Goal: Task Accomplishment & Management: Use online tool/utility

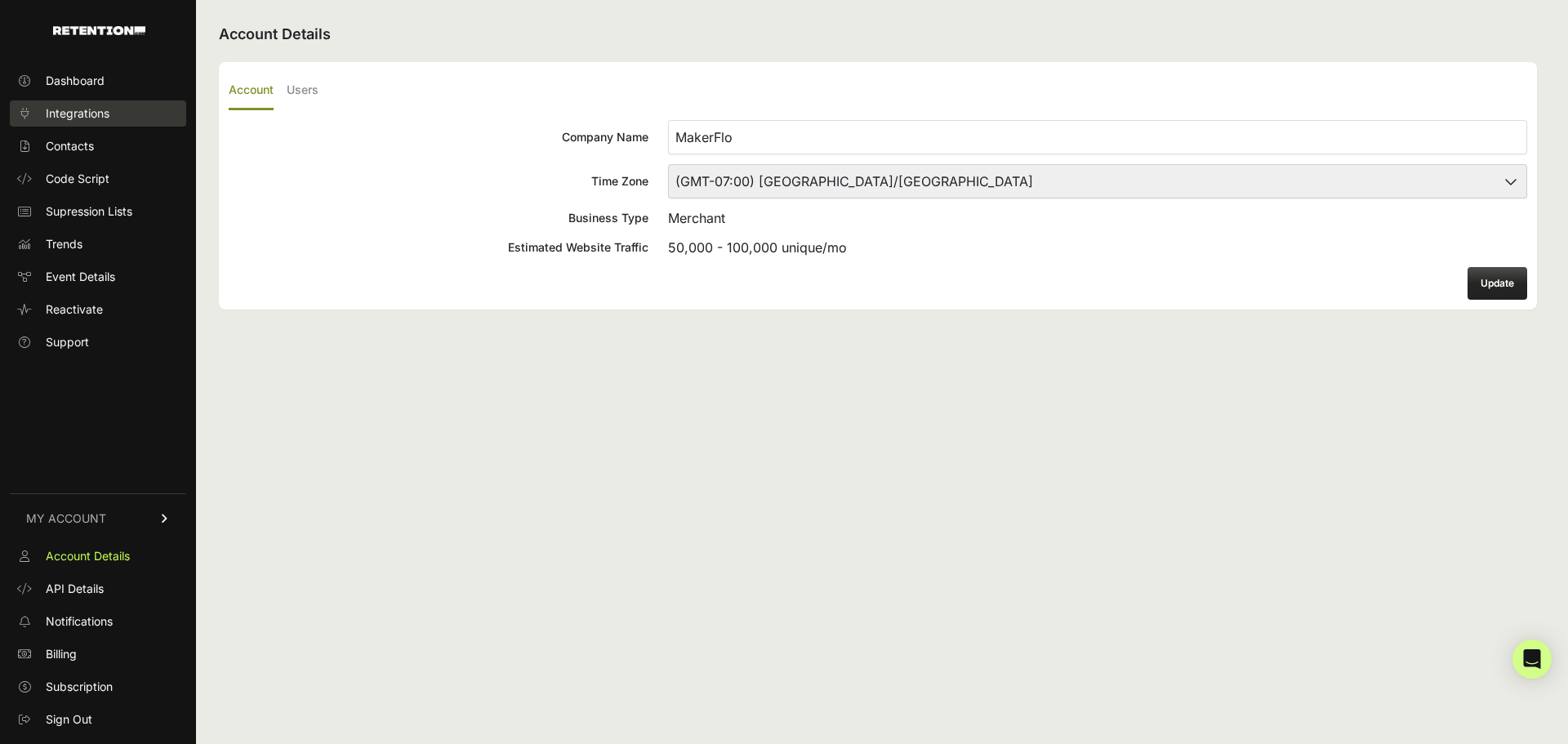
click at [118, 119] on link "Integrations" at bounding box center [98, 113] width 176 height 26
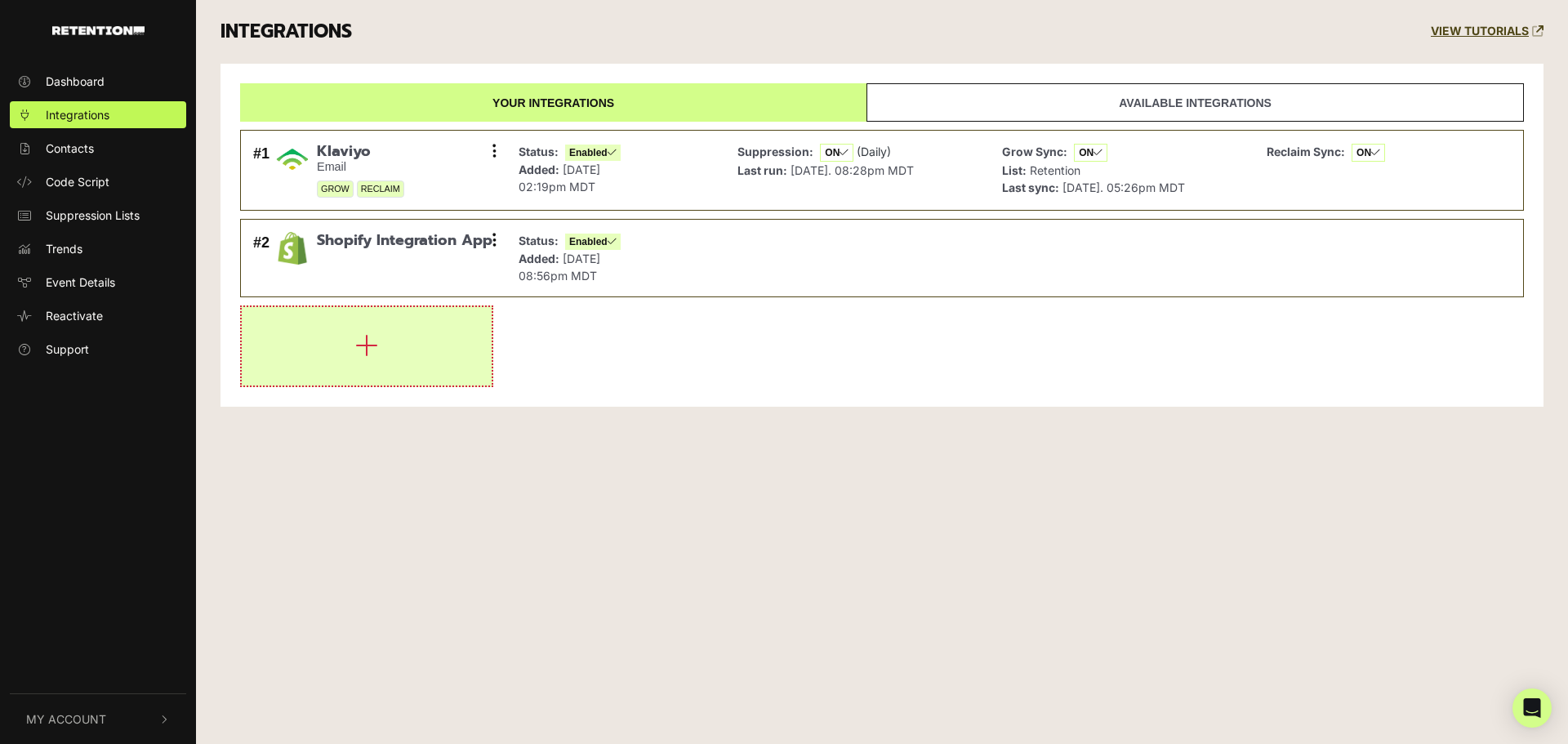
click at [358, 327] on button "button" at bounding box center [366, 346] width 250 height 79
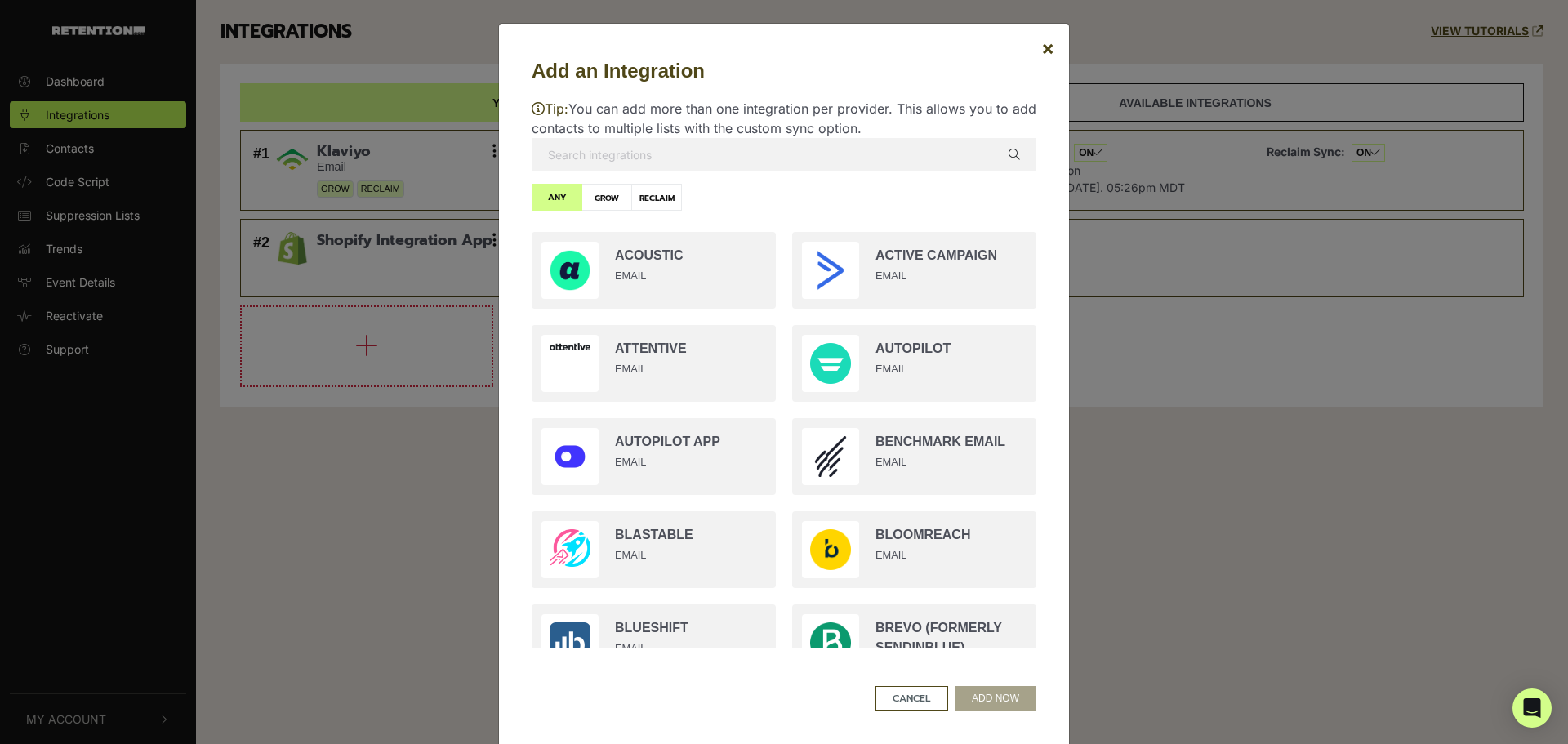
click at [652, 158] on input "text" at bounding box center [784, 154] width 505 height 33
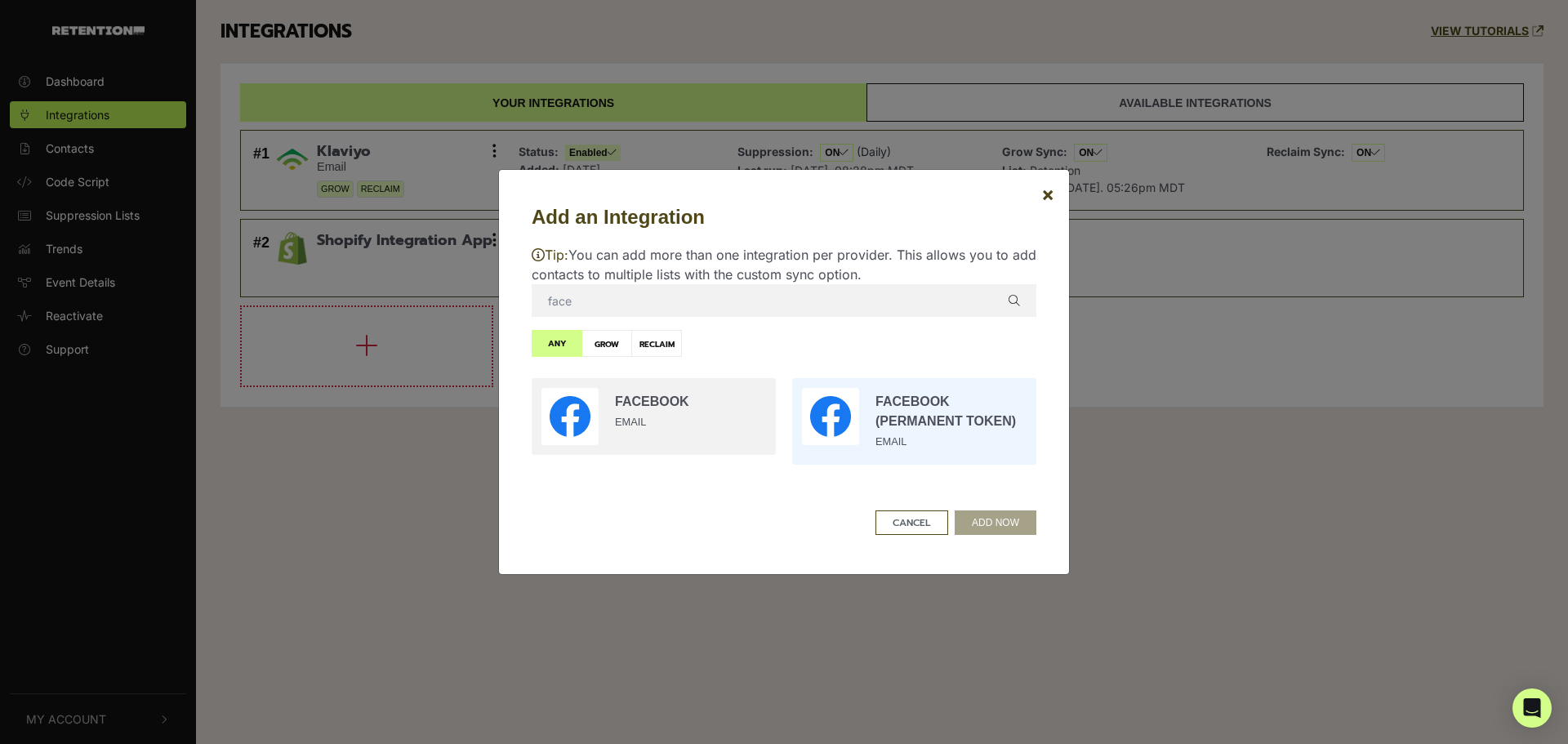
type input "face"
click at [910, 419] on input "radio" at bounding box center [913, 421] width 261 height 103
radio input "true"
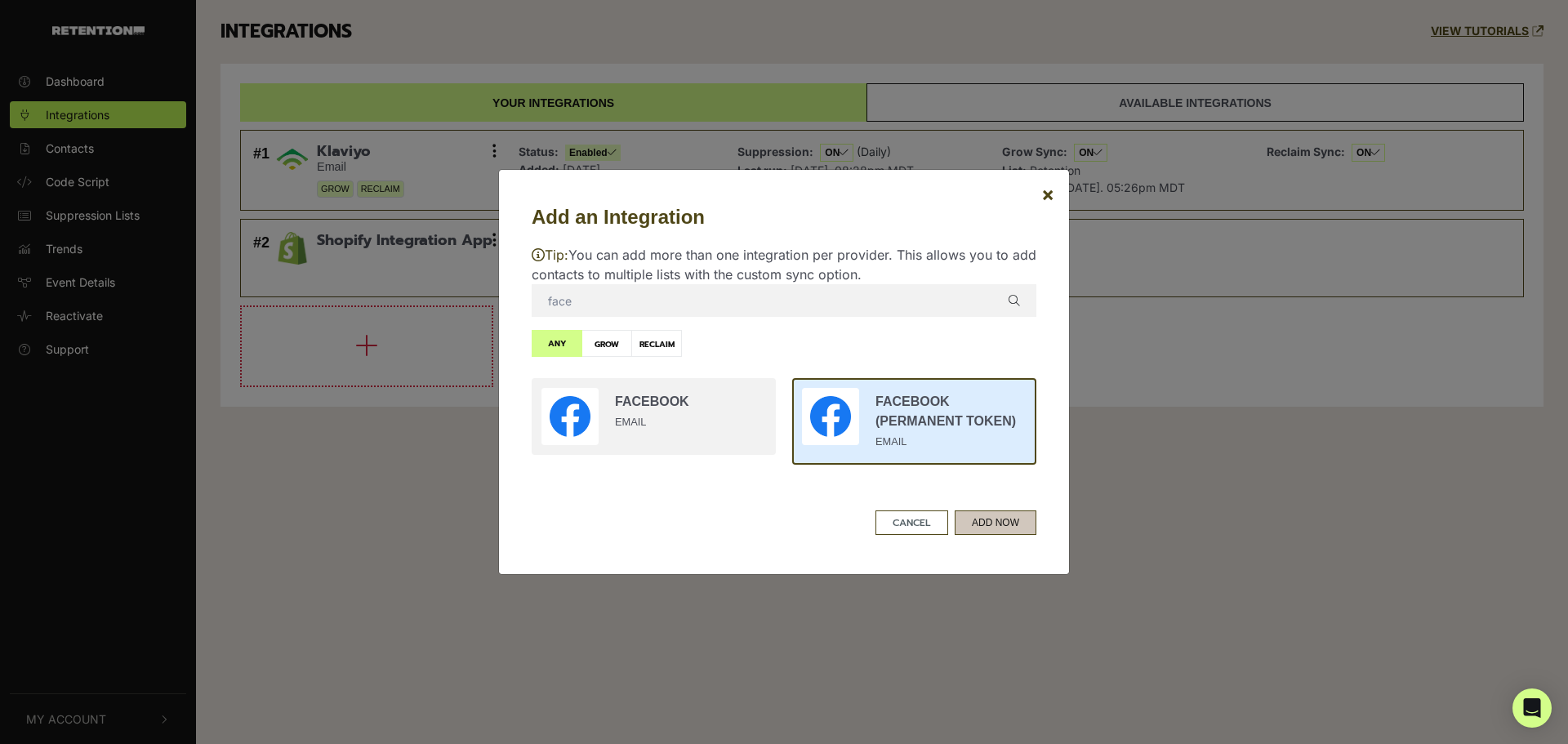
click at [1010, 521] on button "ADD NOW" at bounding box center [995, 522] width 81 height 24
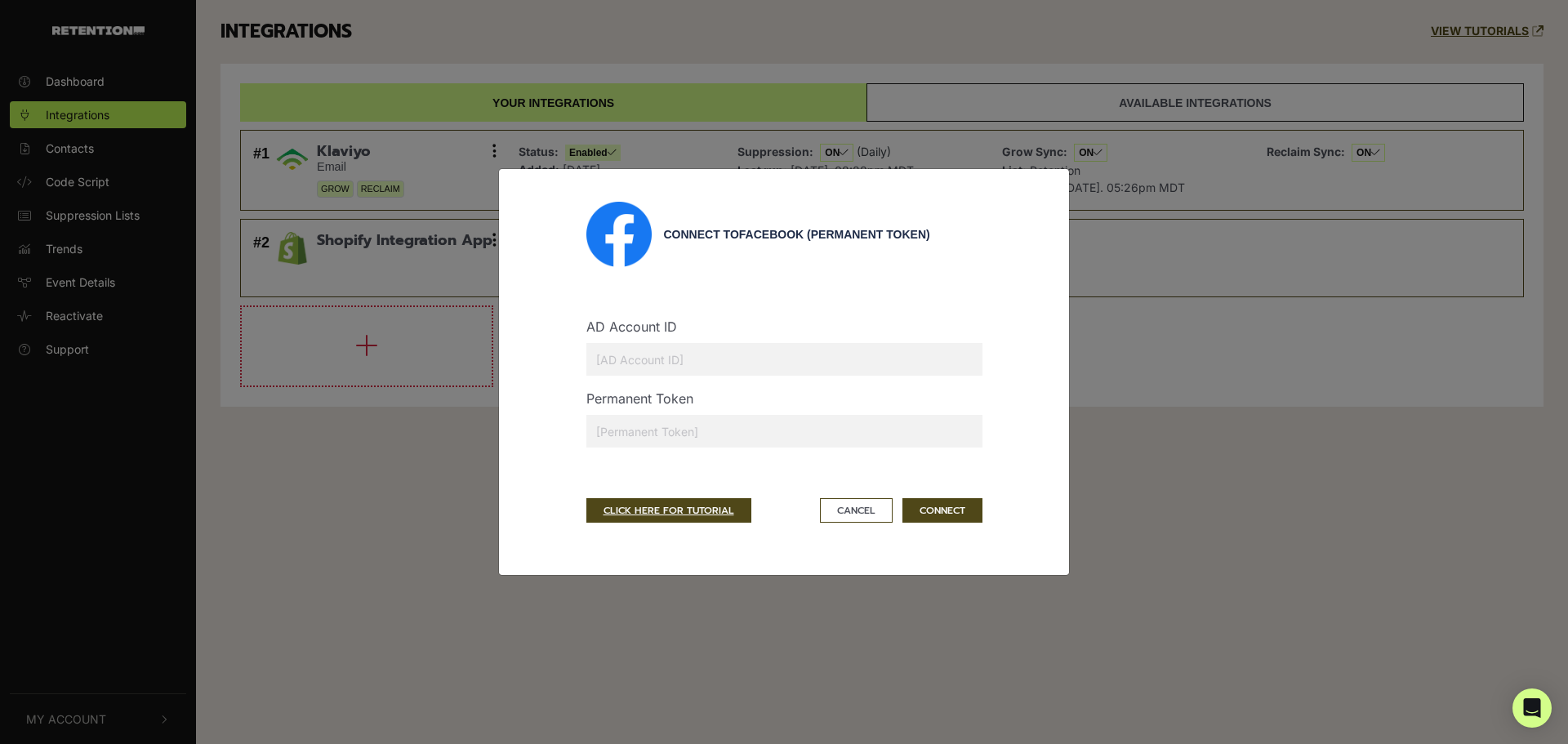
click at [699, 363] on input "text" at bounding box center [784, 359] width 396 height 33
paste input "2350544001925862"
type input "2350544001925862"
click at [756, 431] on input "text" at bounding box center [784, 431] width 396 height 33
paste input "EAA8Ss9FscNQBPppI8IP7I33WoAZBmDYlyHhCGPEc6jFOZANPDt3pq85nhA1snb1HnCJMR3mRwZADxi…"
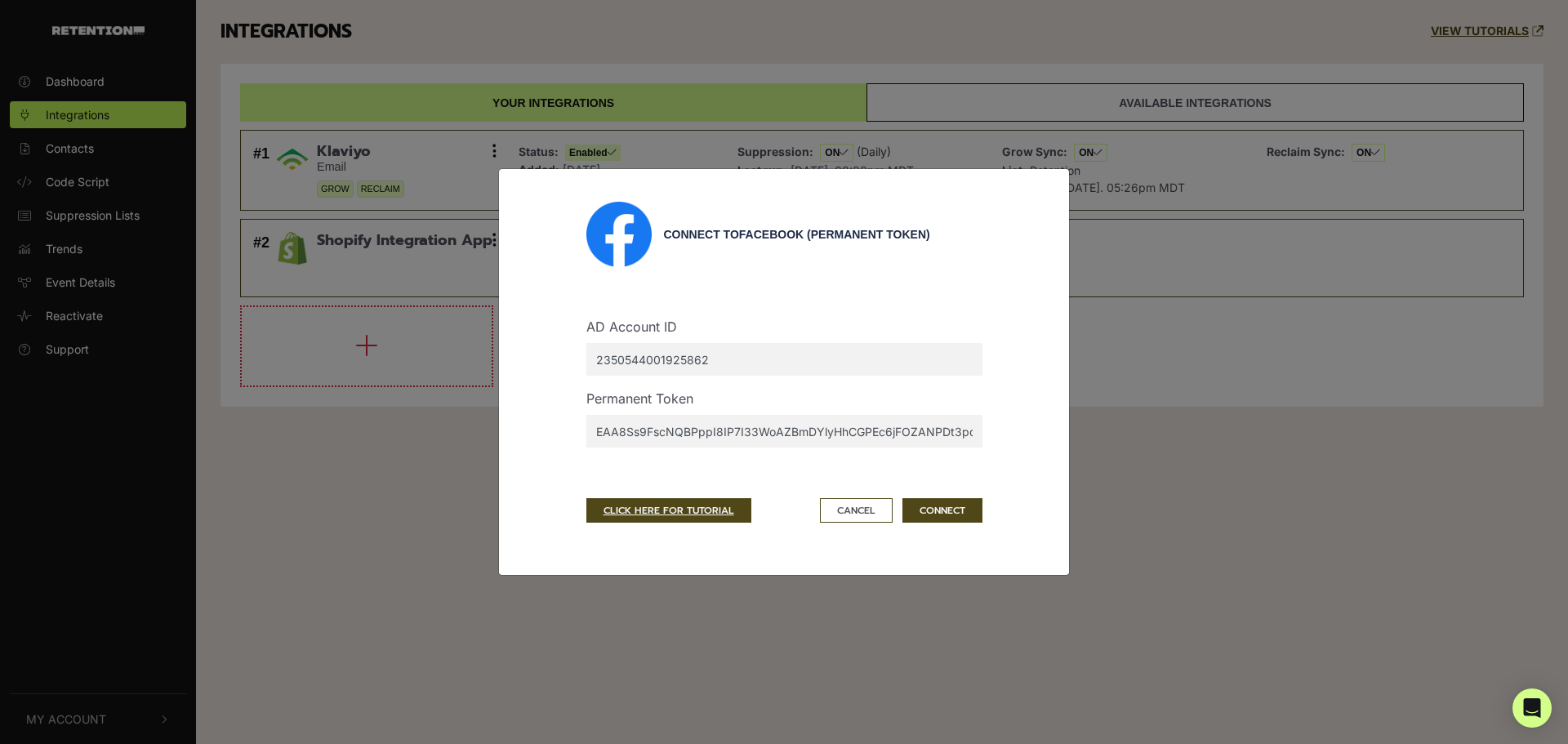
scroll to position [0, 1032]
type input "EAA8Ss9FscNQBPppI8IP7I33WoAZBmDYlyHhCGPEc6jFOZANPDt3pq85nhA1snb1HnCJMR3mRwZADxi…"
click at [958, 513] on button "CONNECT" at bounding box center [942, 509] width 80 height 24
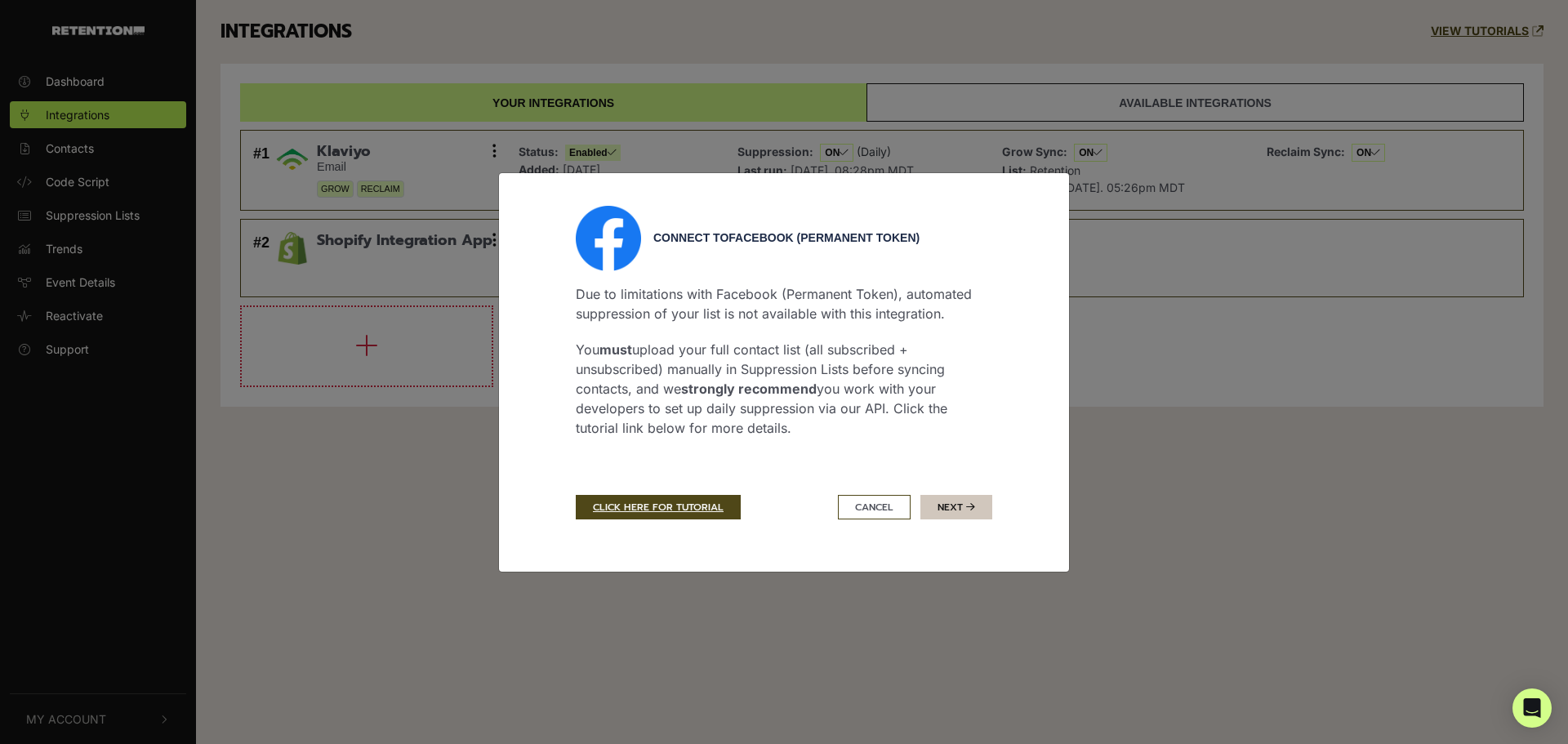
click at [950, 510] on button "Next" at bounding box center [956, 507] width 72 height 24
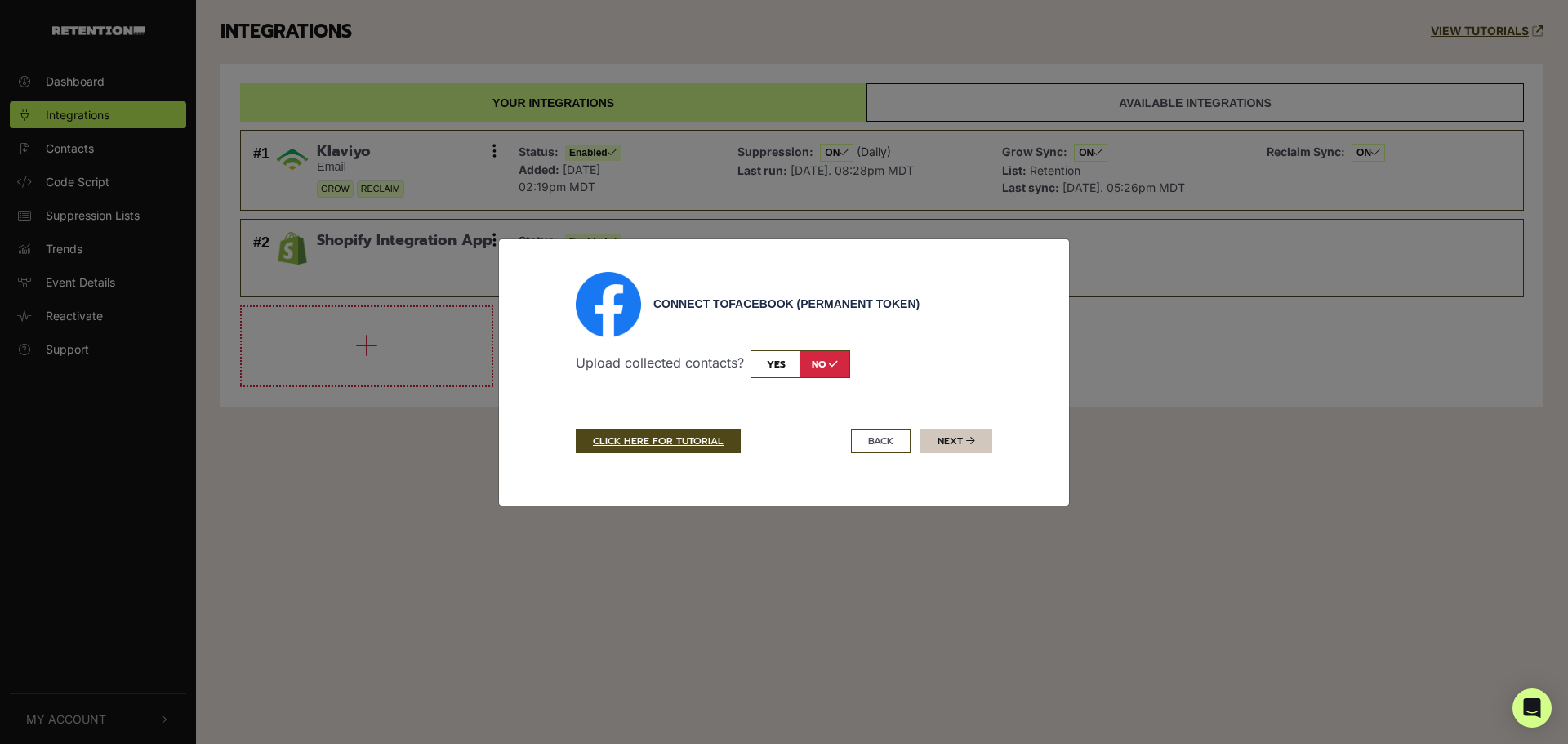
click at [950, 441] on button "Next" at bounding box center [956, 441] width 72 height 24
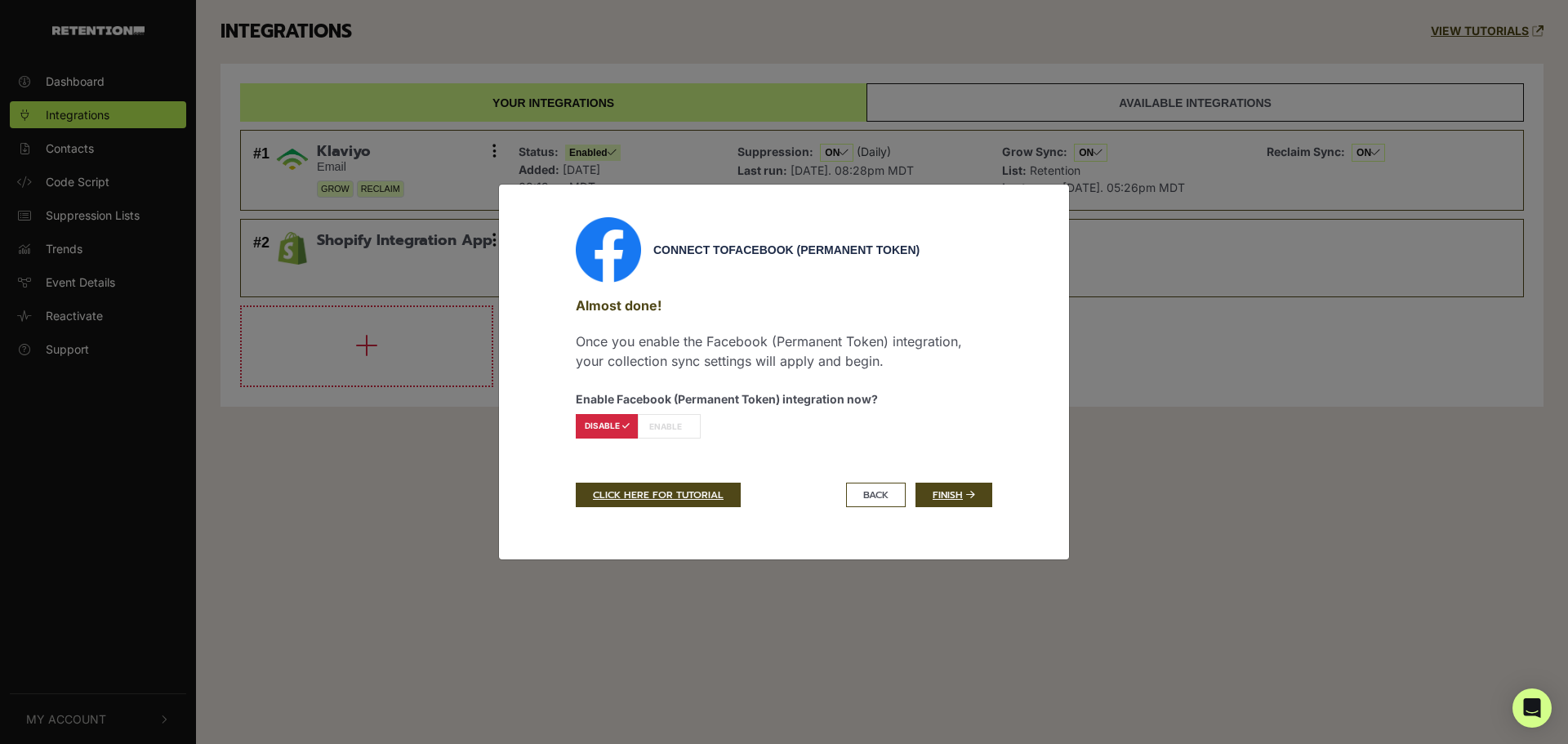
click at [652, 425] on label "ENABLE" at bounding box center [669, 426] width 63 height 24
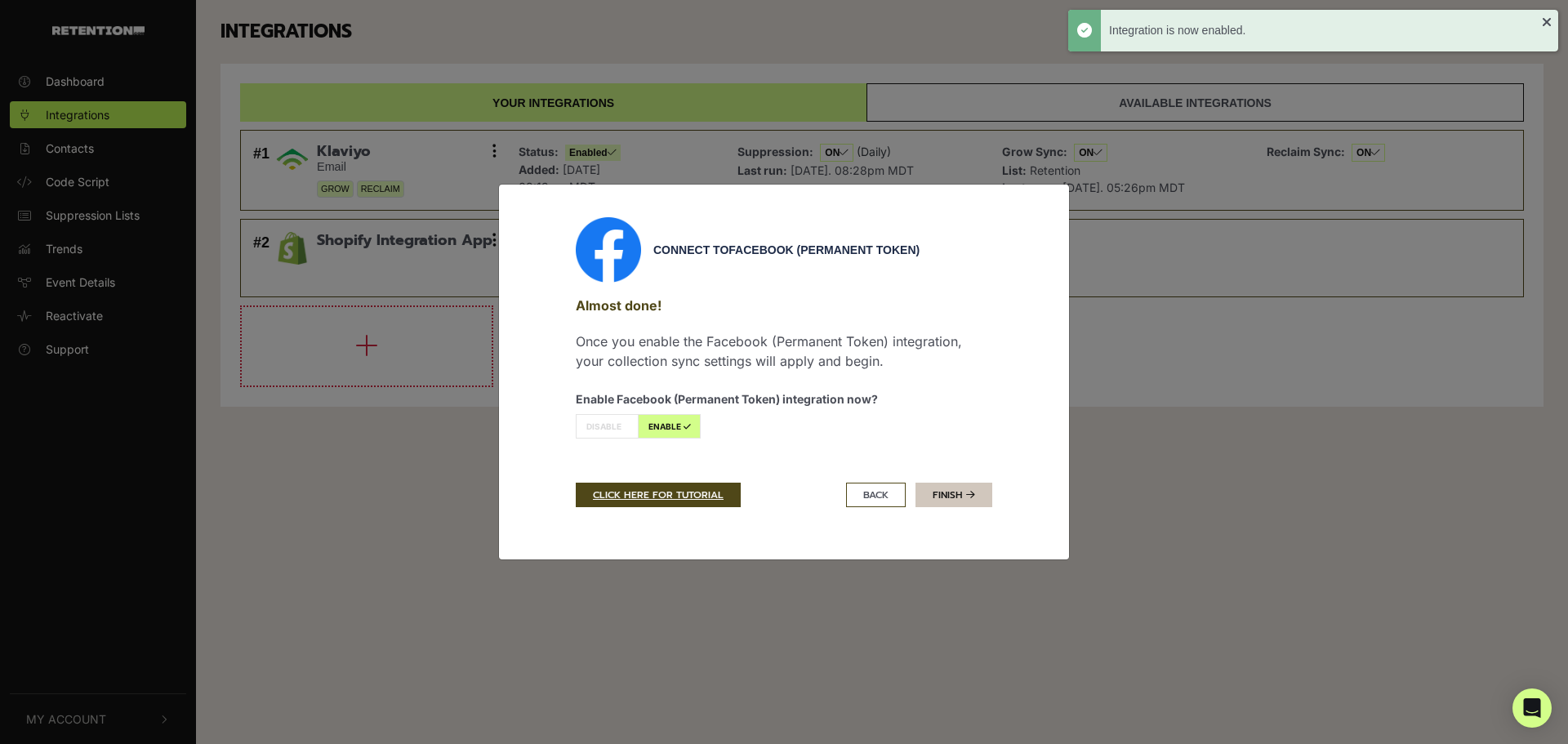
click at [975, 489] on link "Finish" at bounding box center [954, 494] width 77 height 24
